Goal: Use online tool/utility: Utilize a website feature to perform a specific function

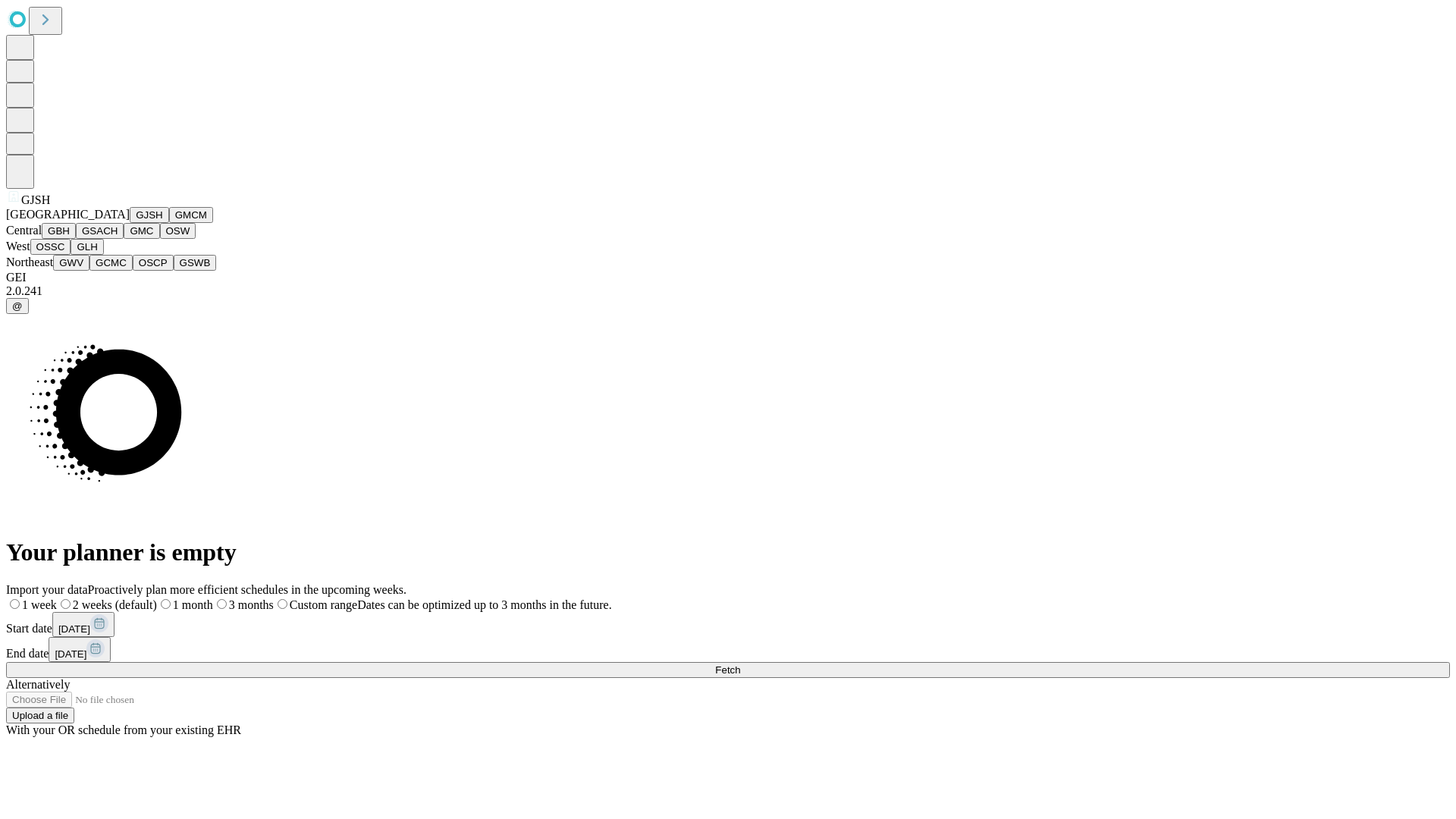
click at [130, 223] on button "GJSH" at bounding box center [149, 215] width 39 height 16
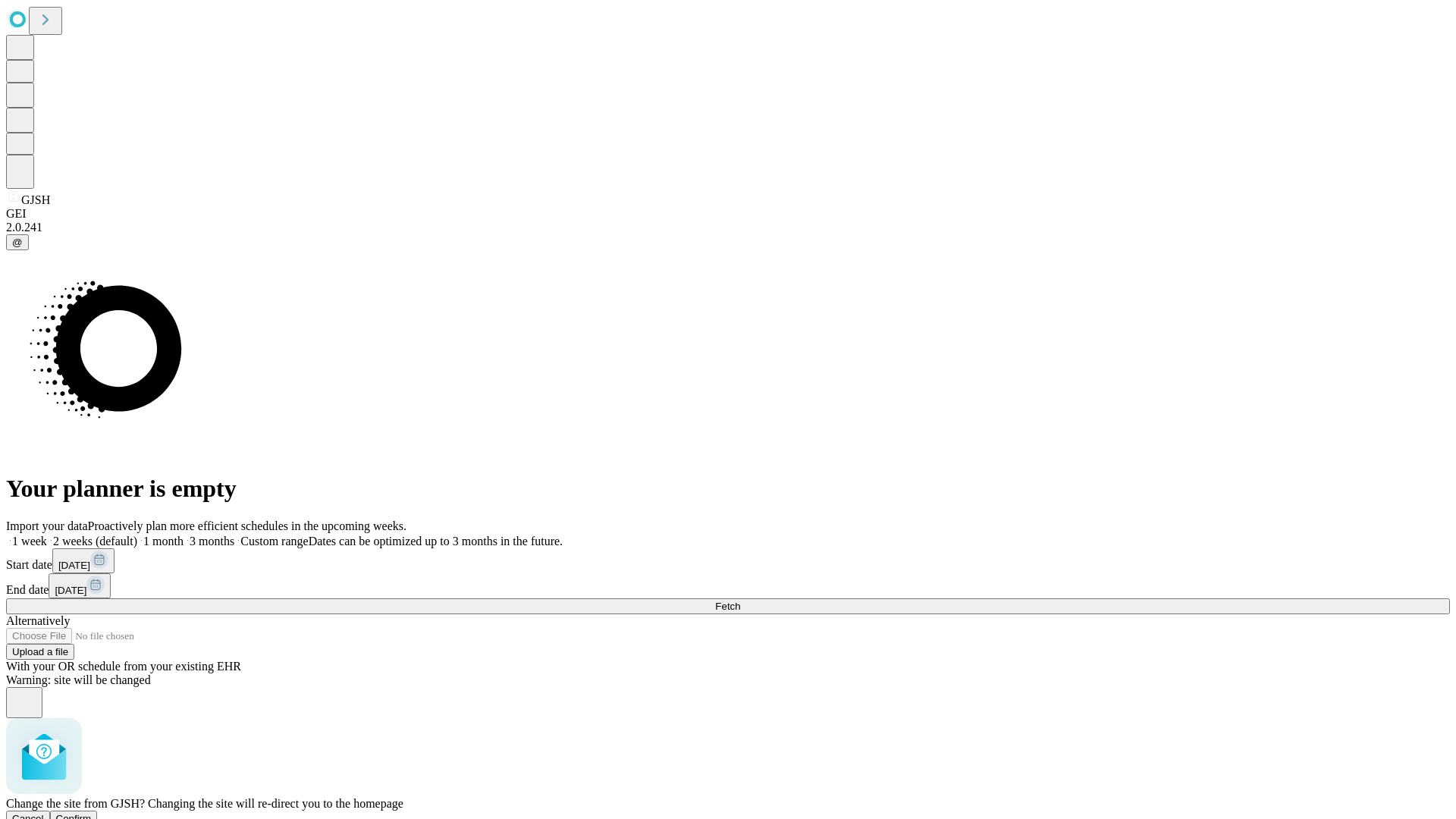
click at [92, 813] on span "Confirm" at bounding box center [74, 818] width 36 height 11
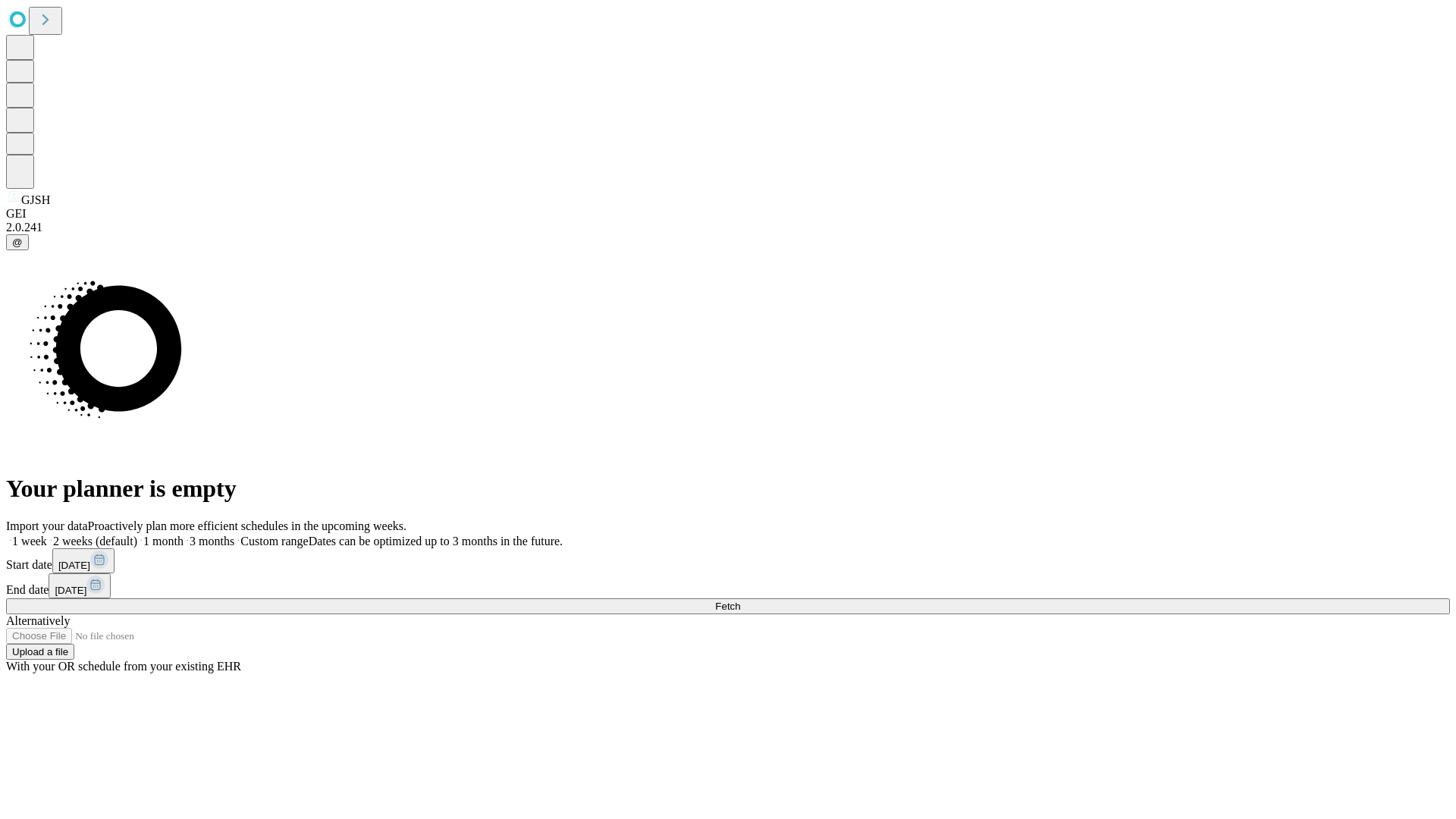
click at [47, 535] on label "1 week" at bounding box center [27, 541] width 41 height 13
click at [740, 601] on span "Fetch" at bounding box center [727, 606] width 25 height 11
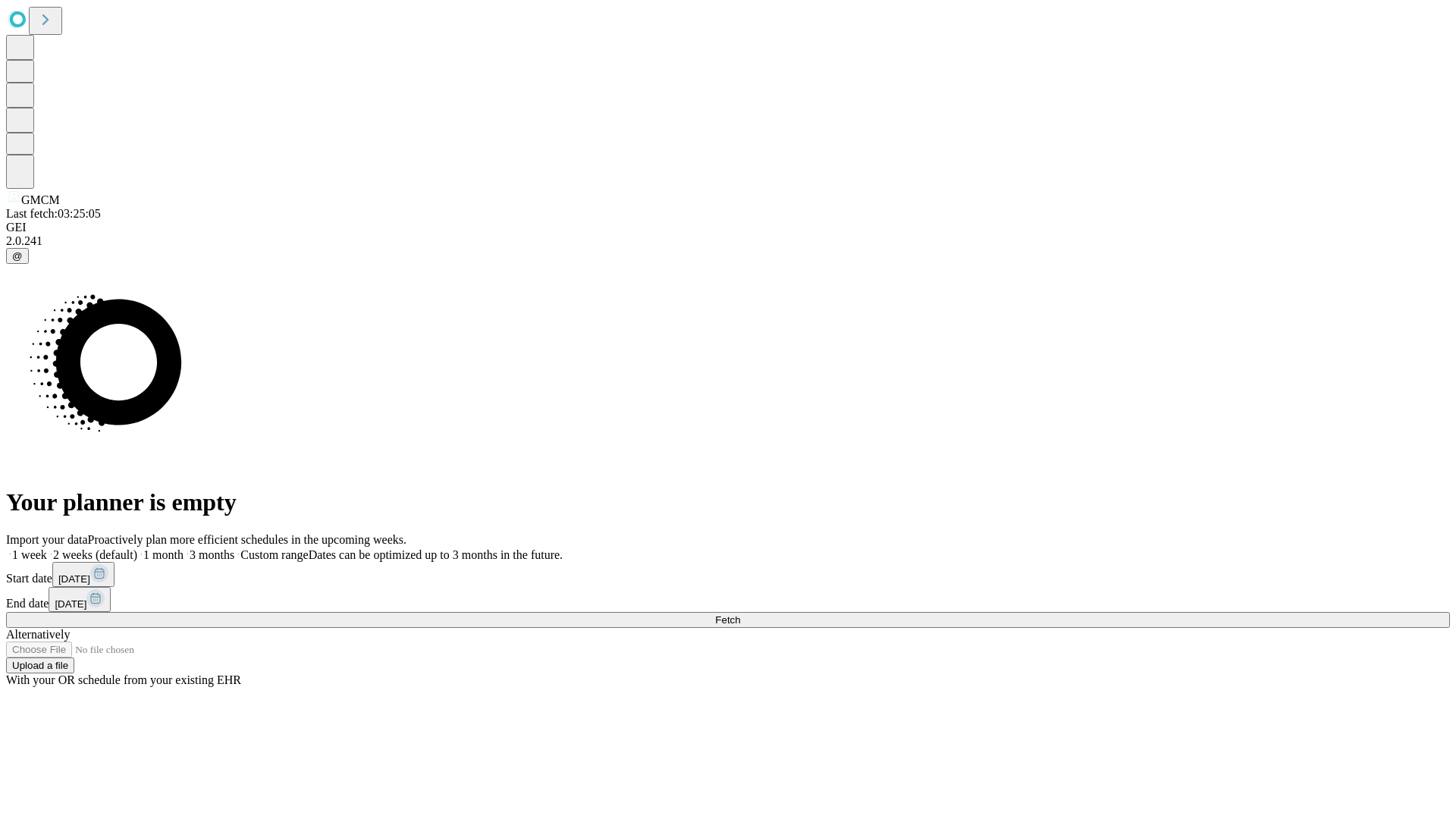
click at [47, 549] on label "1 week" at bounding box center [27, 555] width 41 height 13
click at [740, 615] on span "Fetch" at bounding box center [727, 620] width 25 height 11
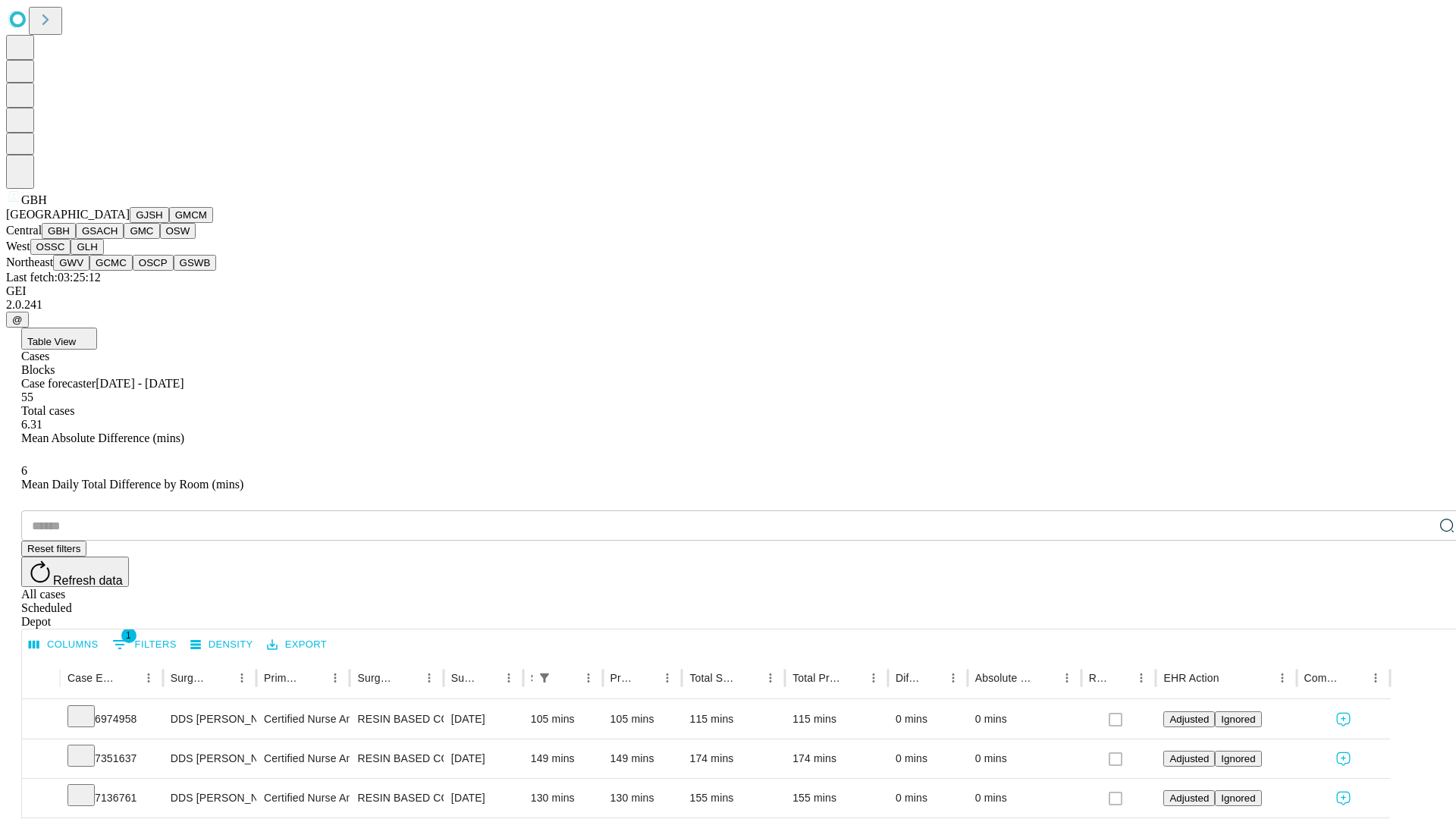
click at [118, 239] on button "GSACH" at bounding box center [100, 231] width 48 height 16
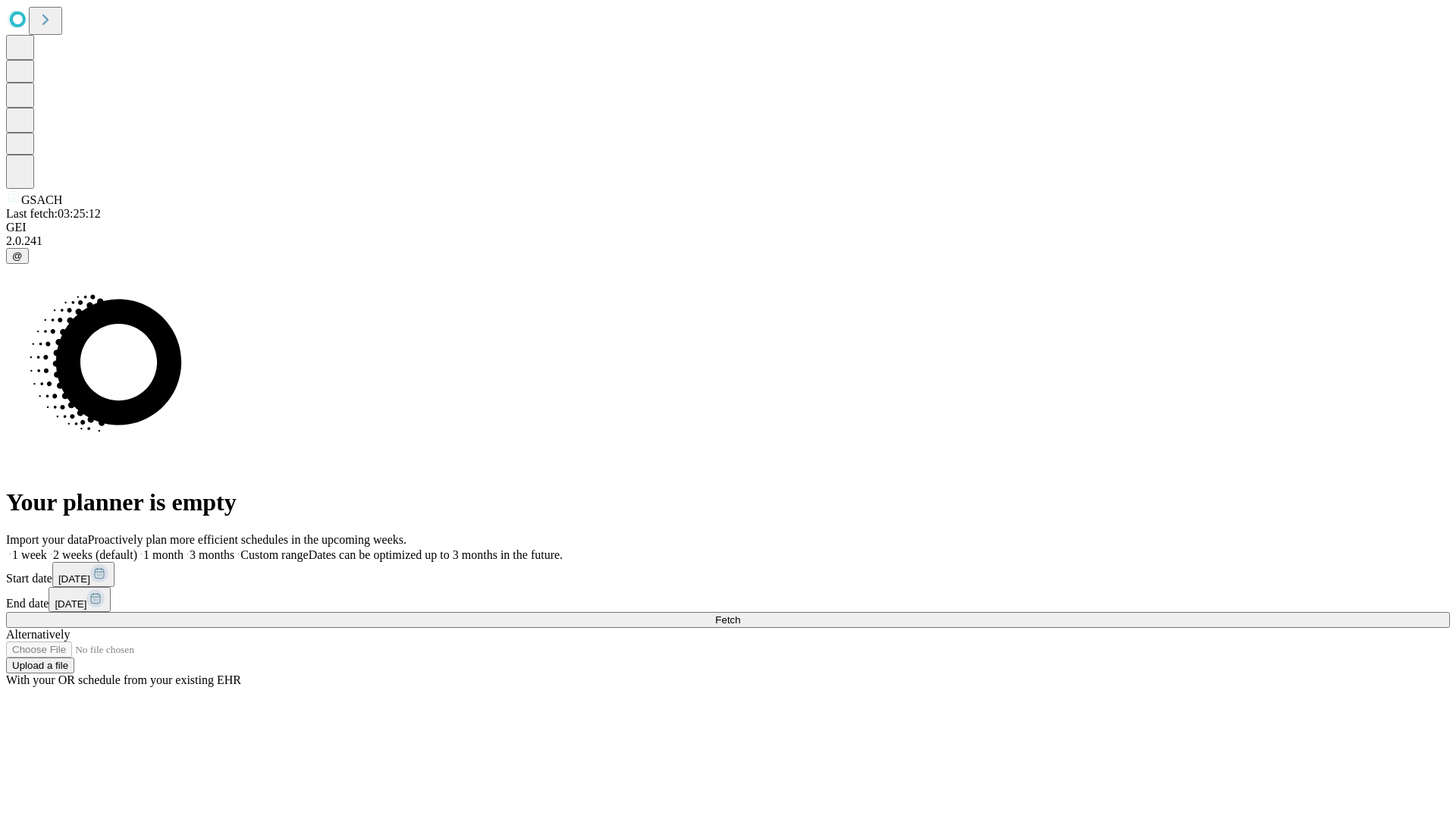
click at [740, 615] on span "Fetch" at bounding box center [727, 620] width 25 height 11
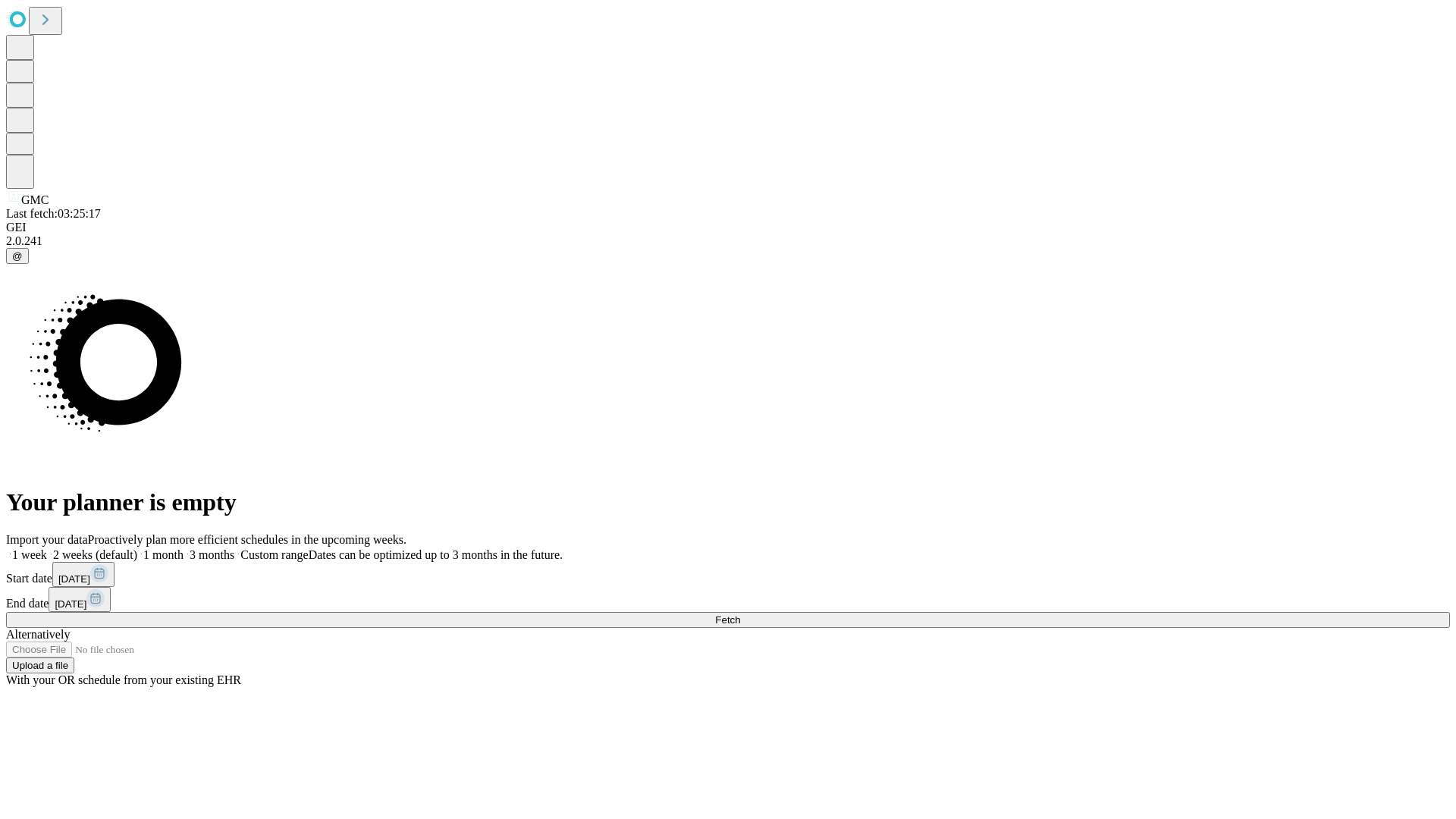
click at [47, 549] on label "1 week" at bounding box center [27, 555] width 41 height 13
click at [740, 615] on span "Fetch" at bounding box center [727, 620] width 25 height 11
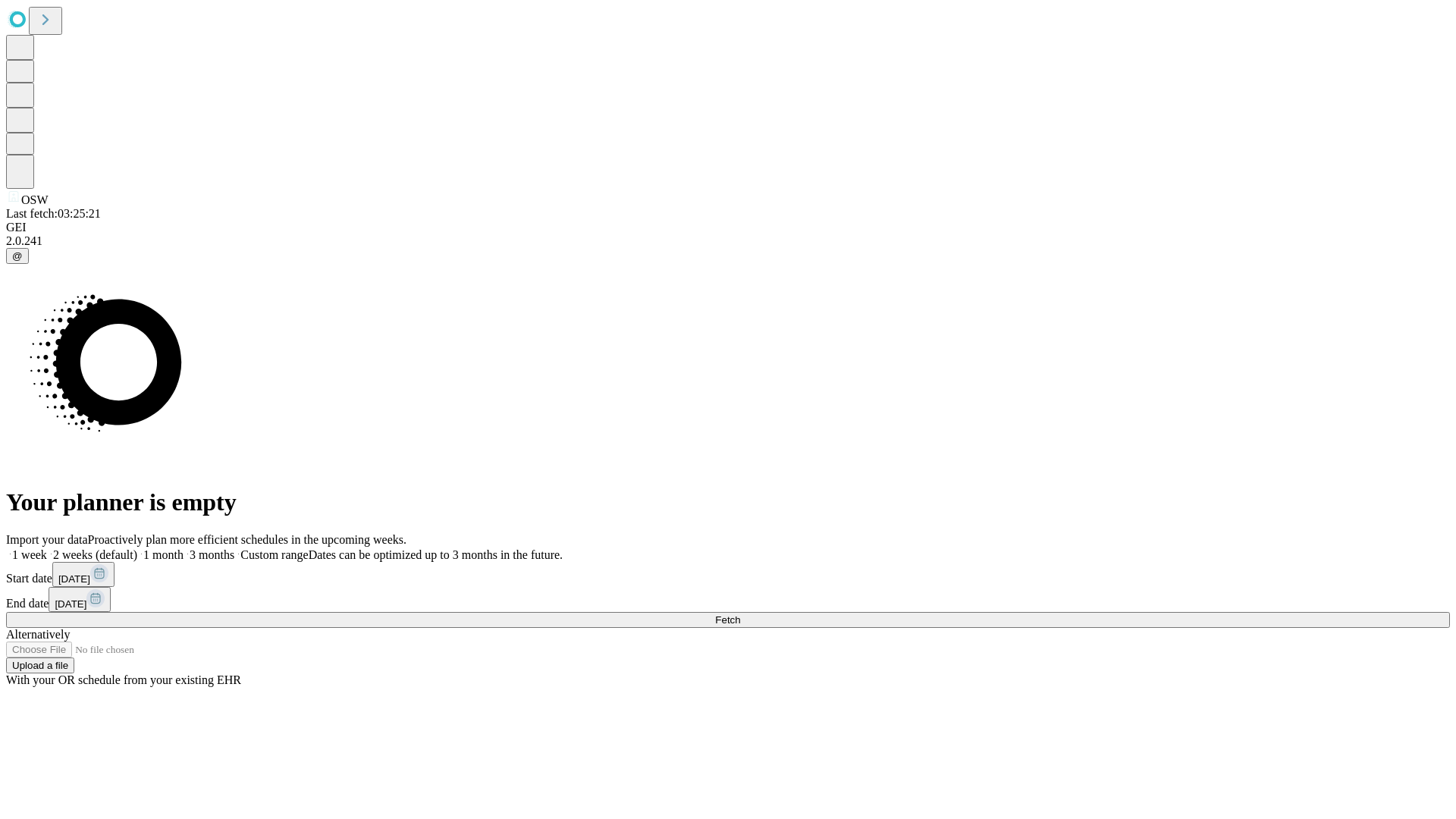
click at [47, 549] on label "1 week" at bounding box center [27, 555] width 41 height 13
click at [740, 615] on span "Fetch" at bounding box center [727, 620] width 25 height 11
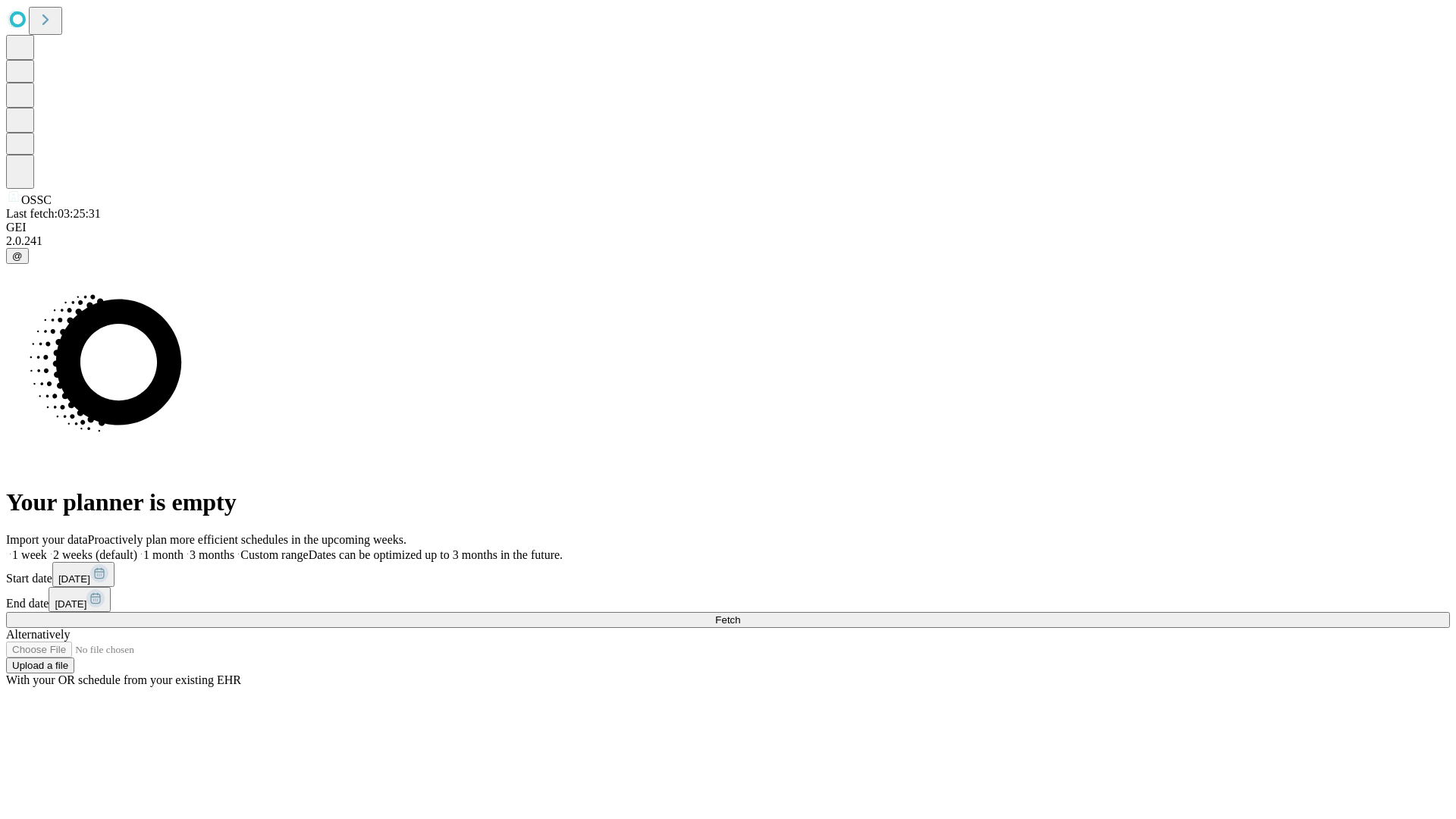
click at [47, 549] on label "1 week" at bounding box center [27, 555] width 41 height 13
click at [740, 615] on span "Fetch" at bounding box center [727, 620] width 25 height 11
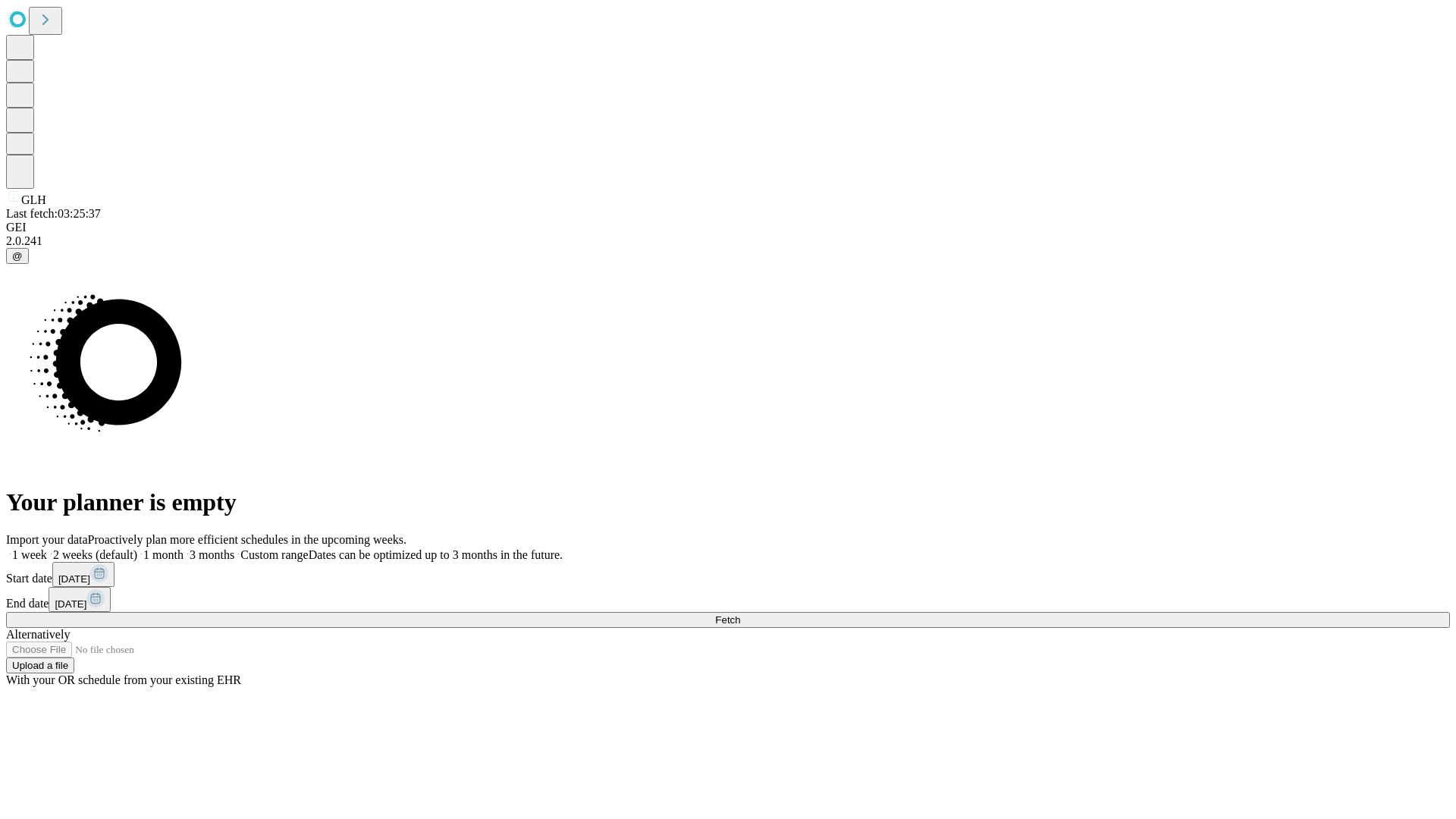
click at [740, 615] on span "Fetch" at bounding box center [727, 620] width 25 height 11
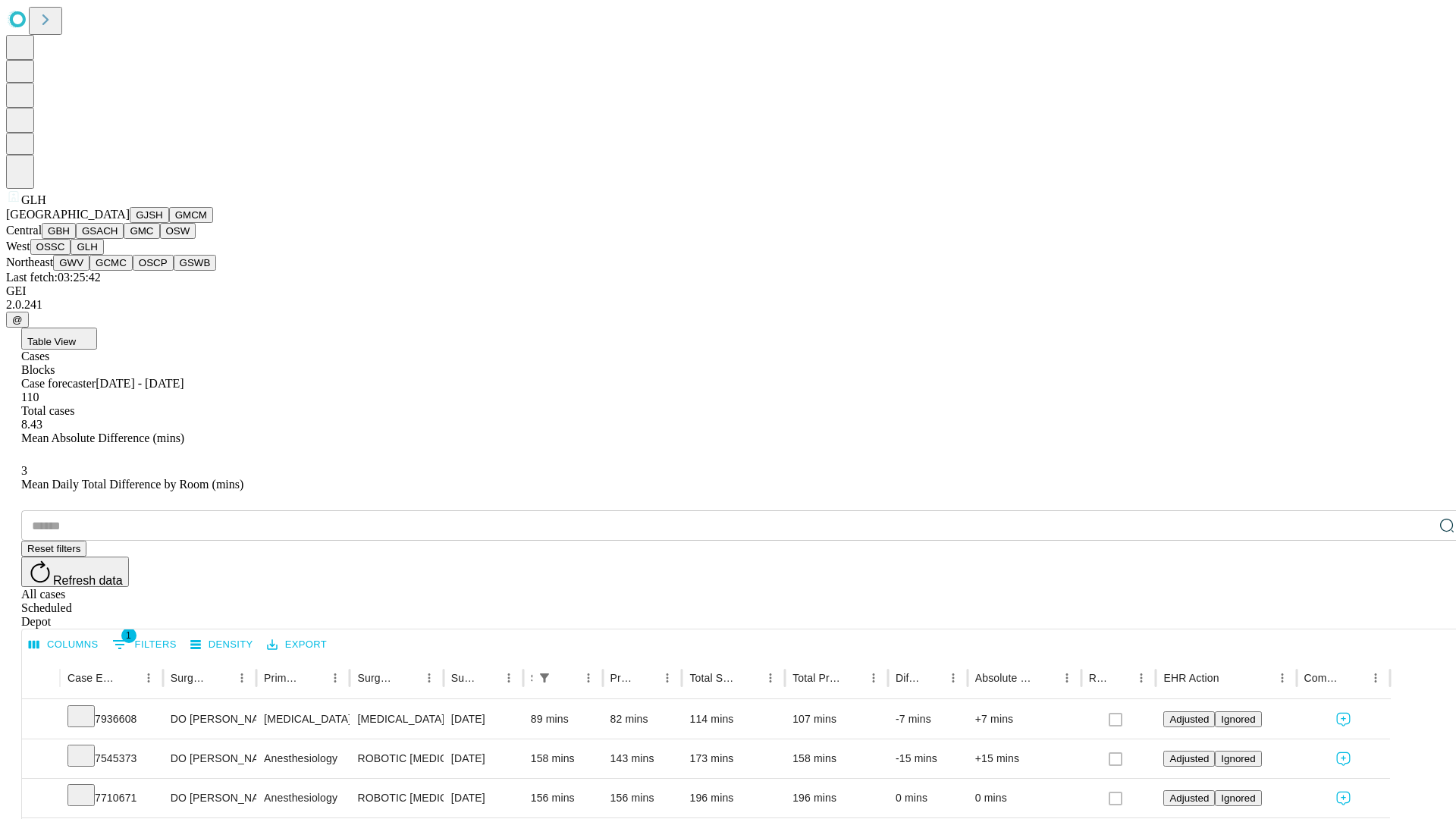
click at [89, 270] on button "GWV" at bounding box center [71, 263] width 36 height 16
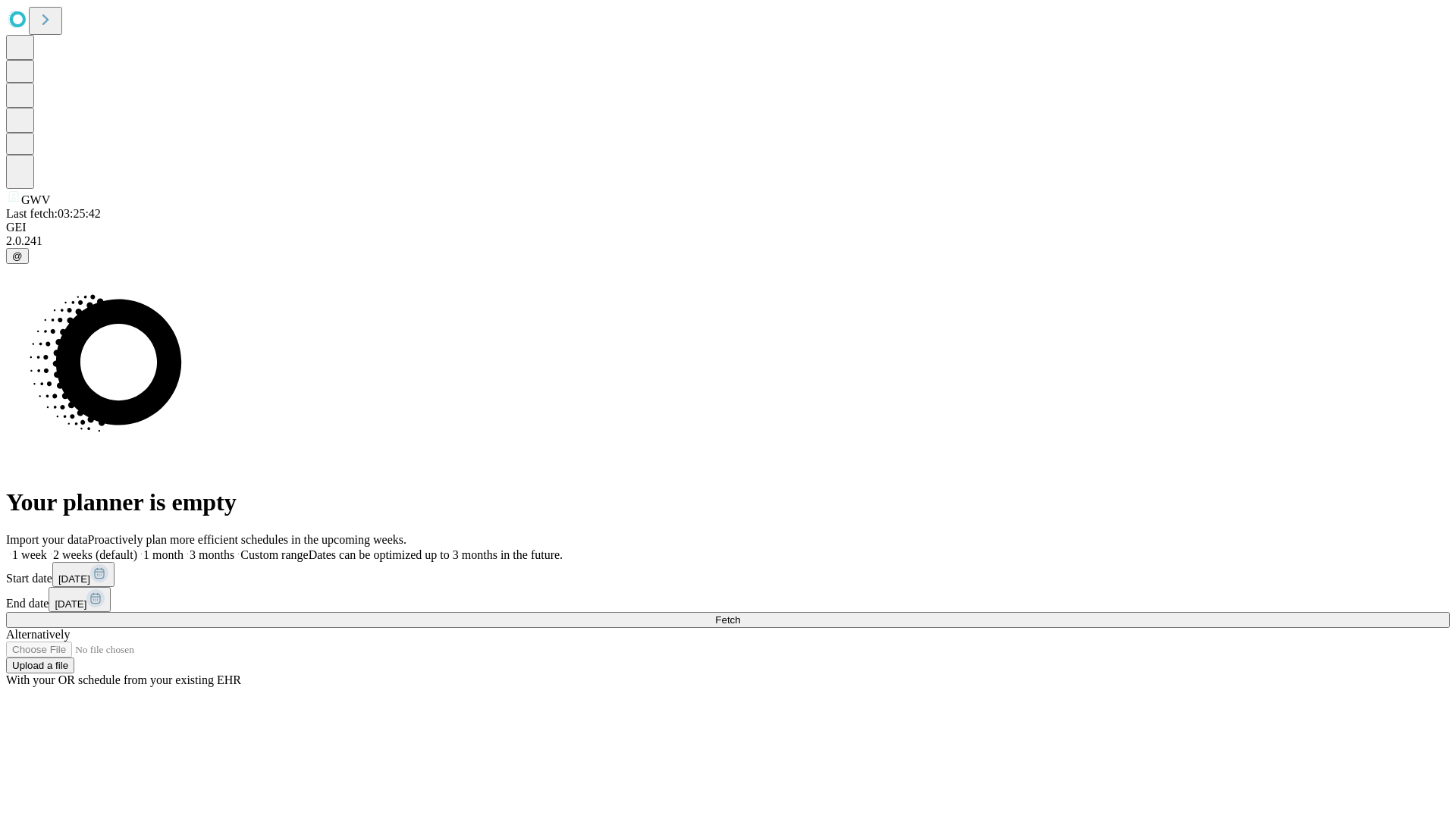
click at [47, 549] on label "1 week" at bounding box center [27, 555] width 41 height 13
click at [740, 615] on span "Fetch" at bounding box center [727, 620] width 25 height 11
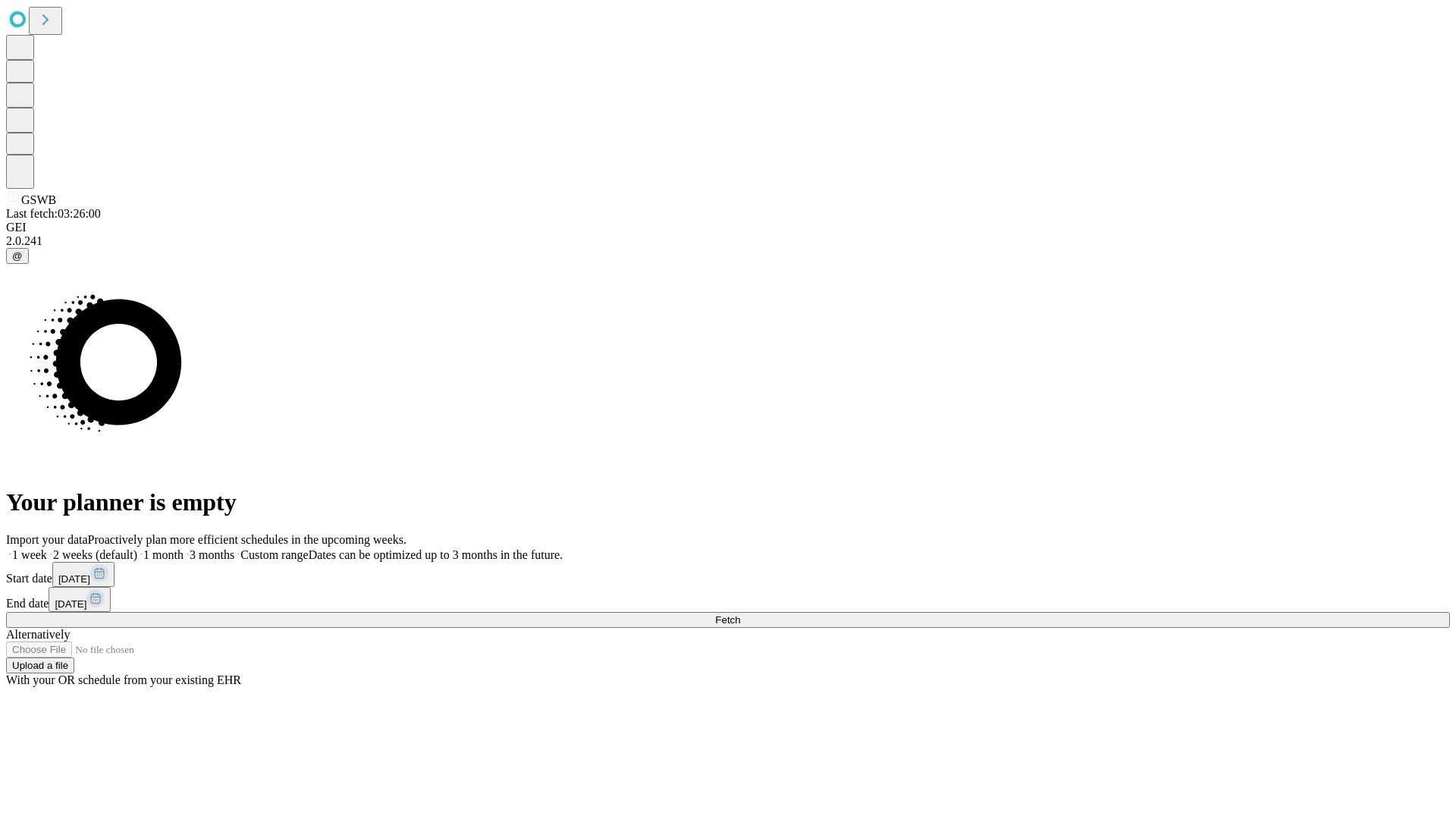
click at [47, 549] on label "1 week" at bounding box center [27, 555] width 41 height 13
click at [740, 615] on span "Fetch" at bounding box center [727, 620] width 25 height 11
